Goal: Information Seeking & Learning: Learn about a topic

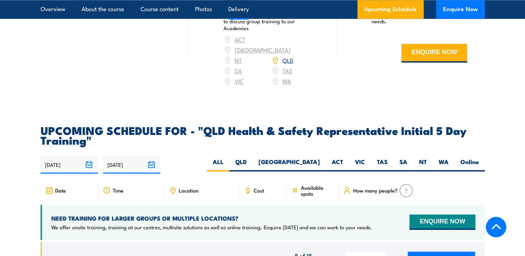
scroll to position [1116, 0]
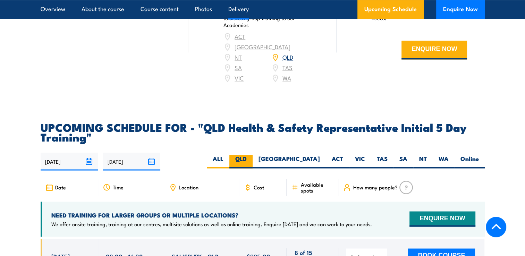
click at [253, 162] on label "QLD" at bounding box center [240, 162] width 23 height 14
click at [251, 159] on input "QLD" at bounding box center [249, 157] width 5 height 5
radio input "true"
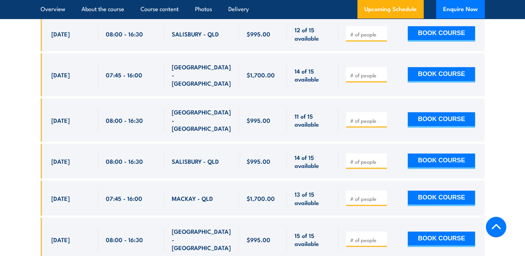
scroll to position [1360, 0]
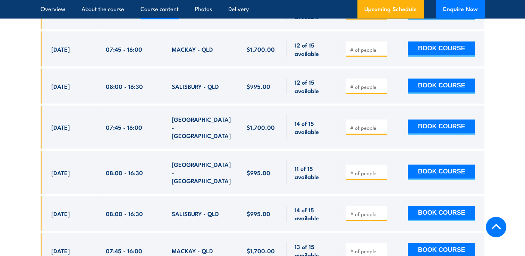
click at [167, 13] on link "Course content" at bounding box center [160, 9] width 38 height 18
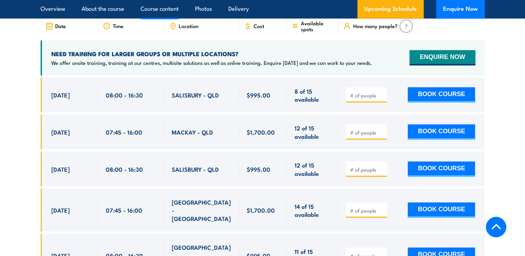
click at [167, 13] on link "Course content" at bounding box center [160, 9] width 38 height 18
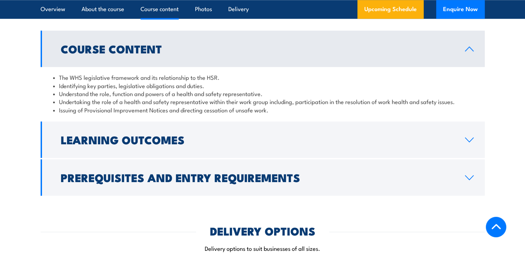
scroll to position [730, 0]
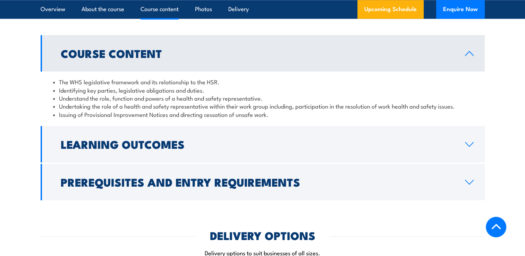
click at [473, 69] on link "Course Content" at bounding box center [263, 53] width 444 height 36
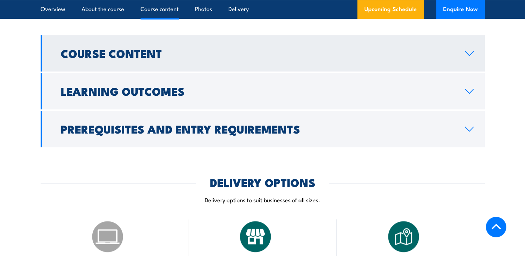
click at [473, 69] on link "Course Content" at bounding box center [263, 53] width 444 height 36
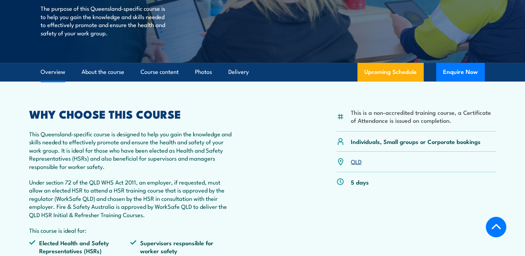
scroll to position [157, 0]
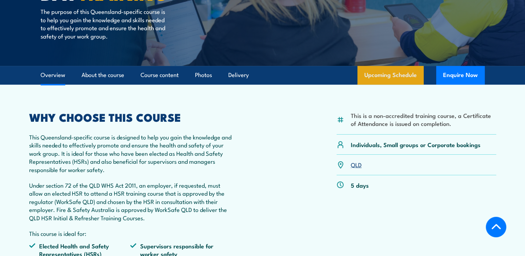
click at [364, 76] on link "Upcoming Schedule" at bounding box center [390, 75] width 66 height 19
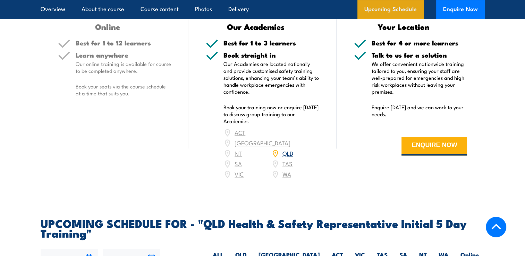
scroll to position [1236, 0]
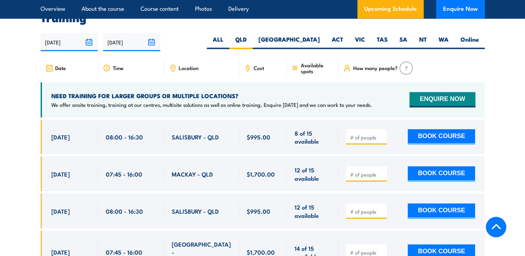
click at [172, 66] on icon at bounding box center [173, 68] width 8 height 8
click at [183, 66] on span "Location" at bounding box center [189, 68] width 20 height 6
click at [53, 65] on div "Date" at bounding box center [70, 68] width 58 height 17
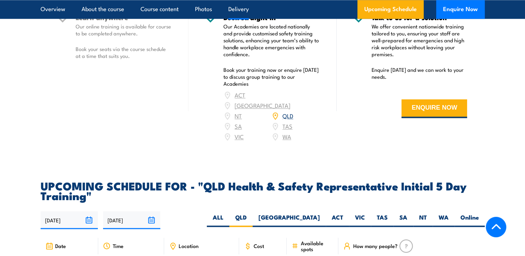
scroll to position [1051, 0]
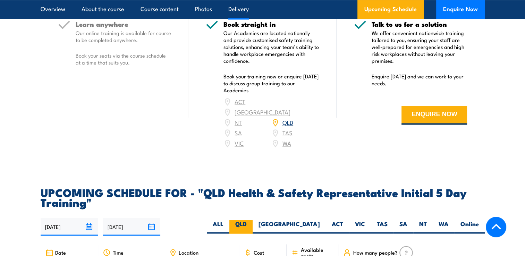
click at [253, 220] on label "QLD" at bounding box center [240, 227] width 23 height 14
click at [251, 220] on input "QLD" at bounding box center [249, 222] width 5 height 5
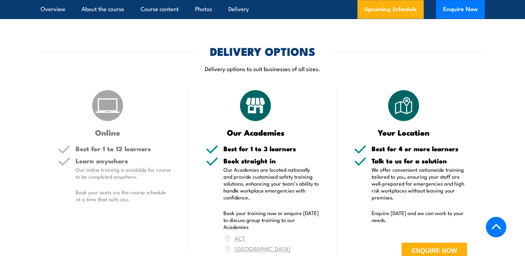
scroll to position [782, 0]
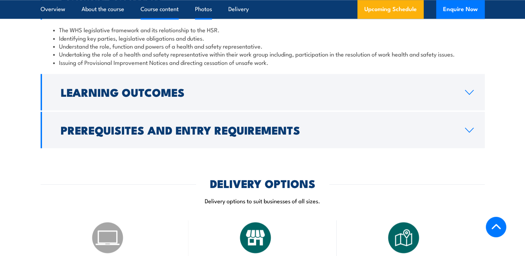
click at [207, 15] on link "Photos" at bounding box center [203, 9] width 17 height 18
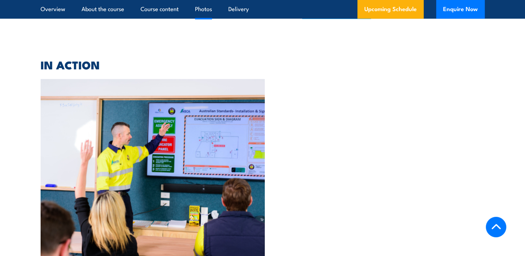
scroll to position [2214, 0]
